Goal: Task Accomplishment & Management: Use online tool/utility

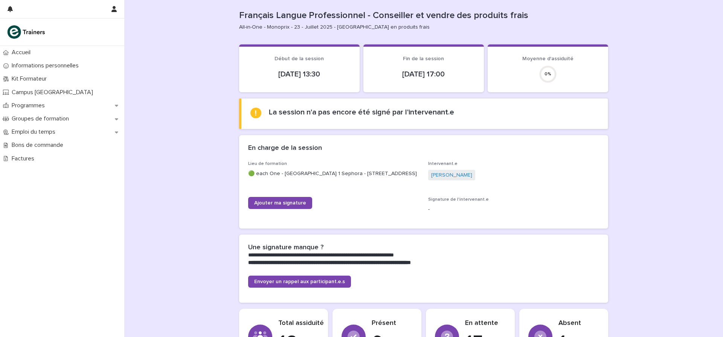
scroll to position [7, 0]
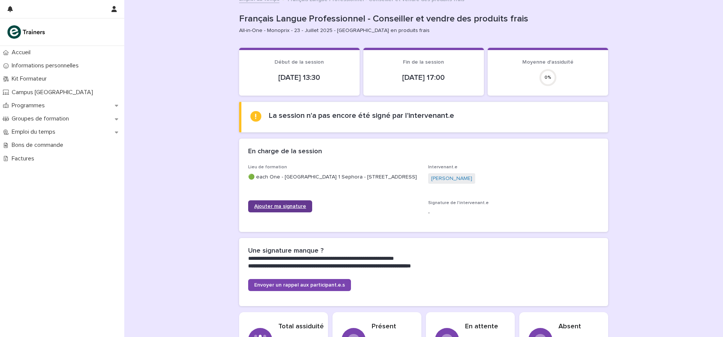
click at [294, 208] on span "Ajouter ma signature" at bounding box center [280, 206] width 52 height 5
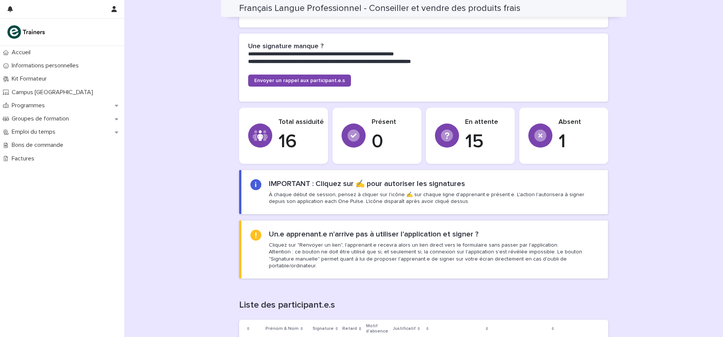
scroll to position [202, 0]
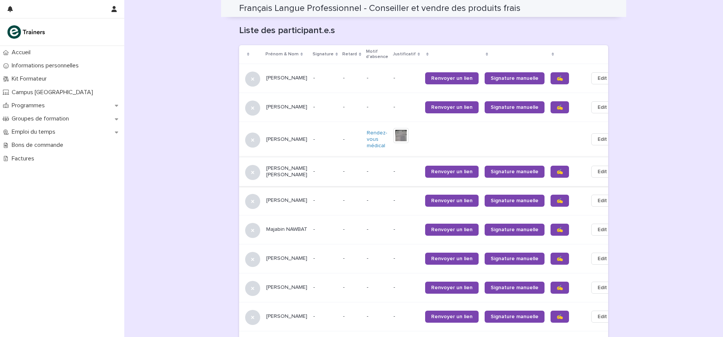
scroll to position [486, 0]
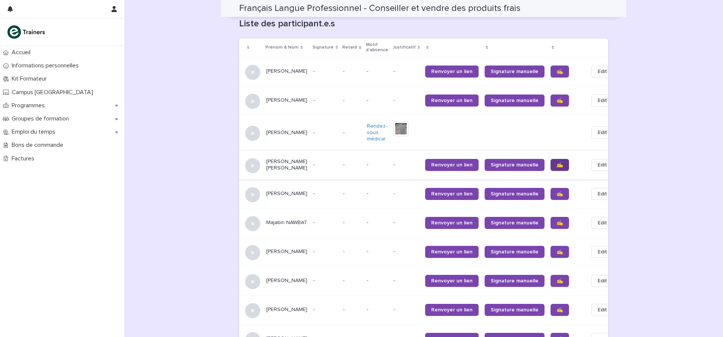
click at [557, 162] on span "✍️" at bounding box center [560, 164] width 6 height 5
click at [557, 191] on span "✍️" at bounding box center [560, 193] width 6 height 5
click at [557, 220] on span "✍️" at bounding box center [560, 222] width 6 height 5
click at [557, 249] on span "✍️" at bounding box center [560, 251] width 6 height 5
click at [557, 278] on span "✍️" at bounding box center [560, 280] width 6 height 5
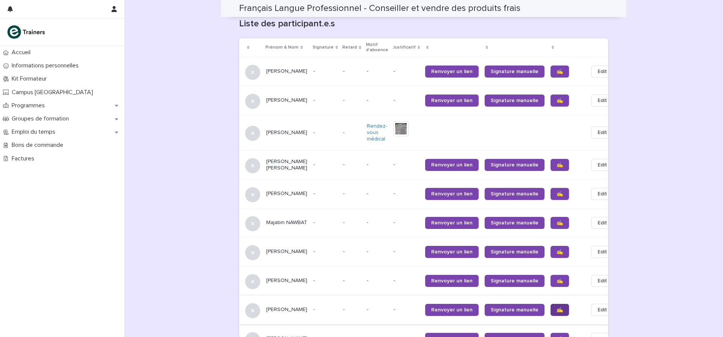
click at [551, 305] on link "✍️" at bounding box center [560, 310] width 18 height 12
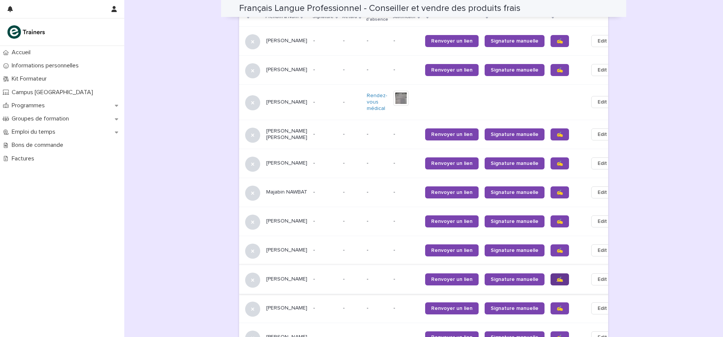
scroll to position [520, 0]
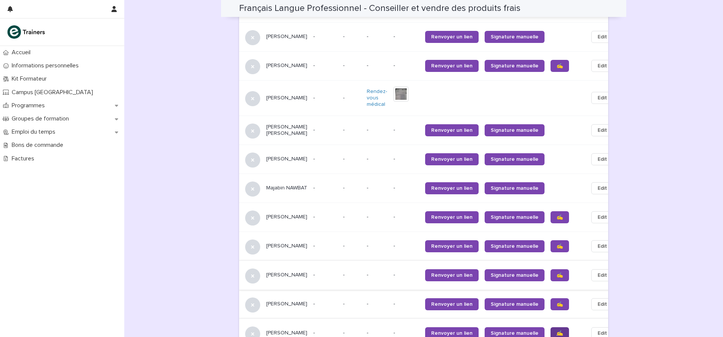
click at [557, 331] on span "✍️" at bounding box center [560, 333] width 6 height 5
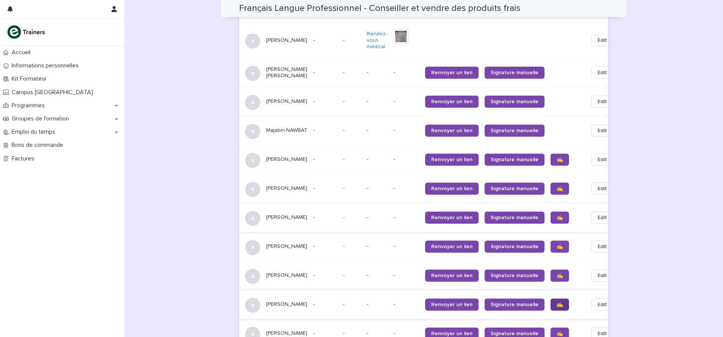
scroll to position [584, 0]
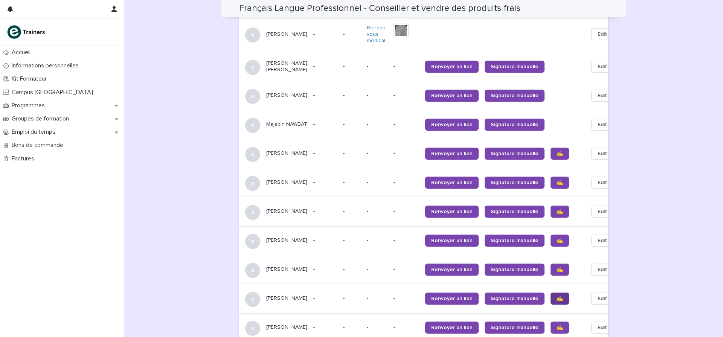
click at [557, 297] on span "✍️" at bounding box center [560, 298] width 6 height 5
click at [557, 325] on span "✍️" at bounding box center [560, 327] width 6 height 5
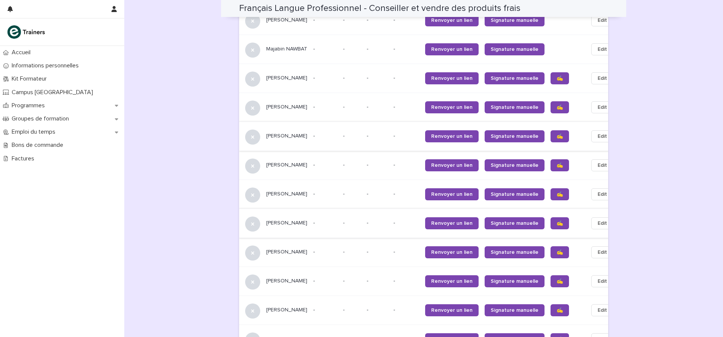
scroll to position [665, 0]
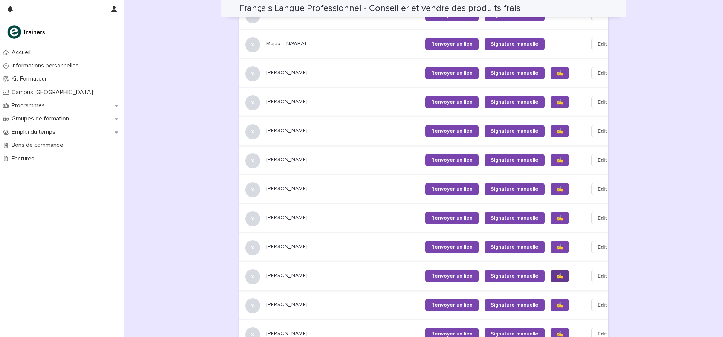
click at [557, 275] on span "✍️" at bounding box center [560, 275] width 6 height 5
click at [557, 303] on span "✍️" at bounding box center [560, 304] width 6 height 5
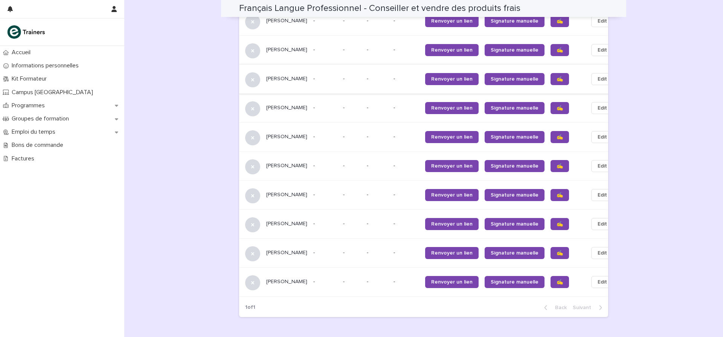
scroll to position [726, 0]
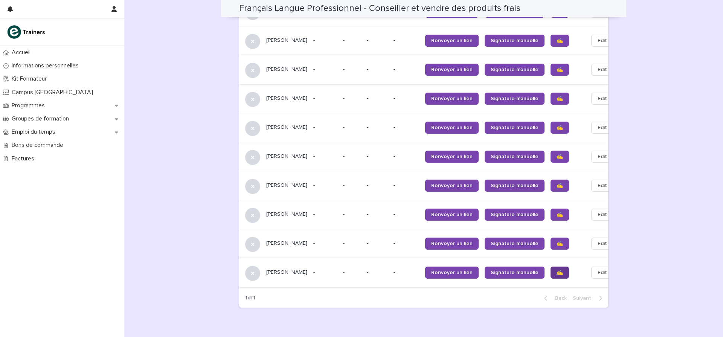
click at [557, 274] on span "✍️" at bounding box center [560, 272] width 6 height 5
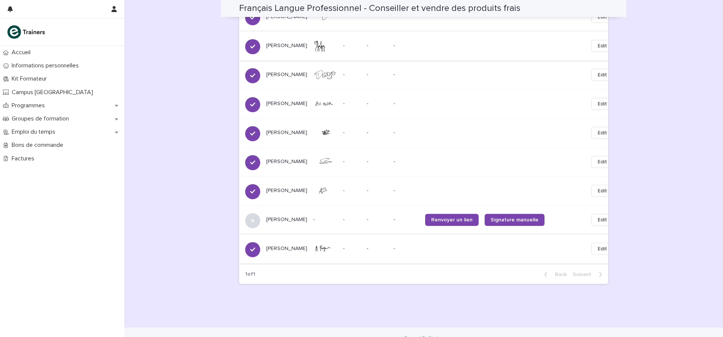
scroll to position [754, 0]
